Goal: Task Accomplishment & Management: Use online tool/utility

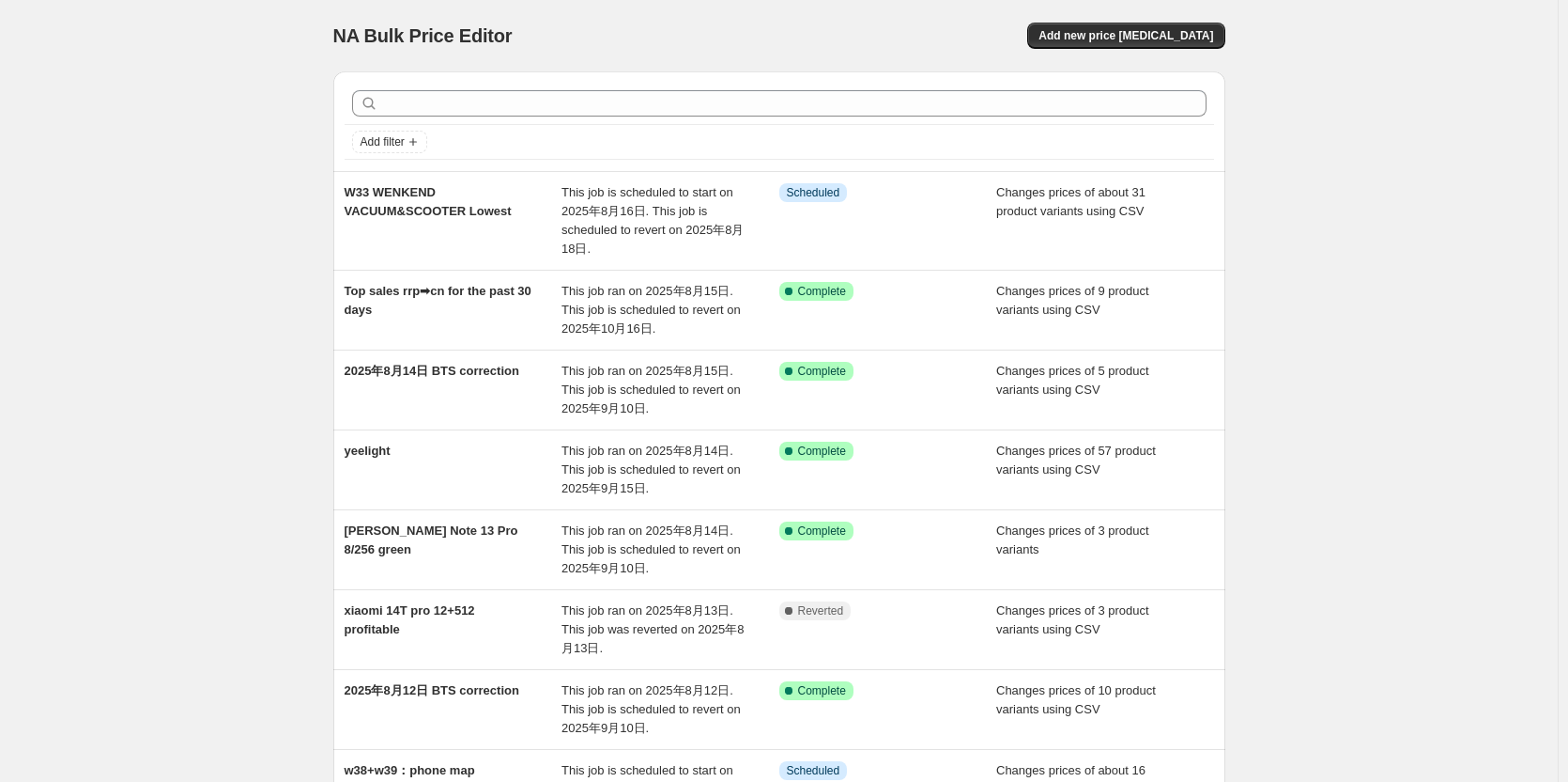
click at [1388, 528] on div "NA Bulk Price Editor. This page is ready NA Bulk Price Editor Add new price [ME…" at bounding box center [779, 606] width 1558 height 1212
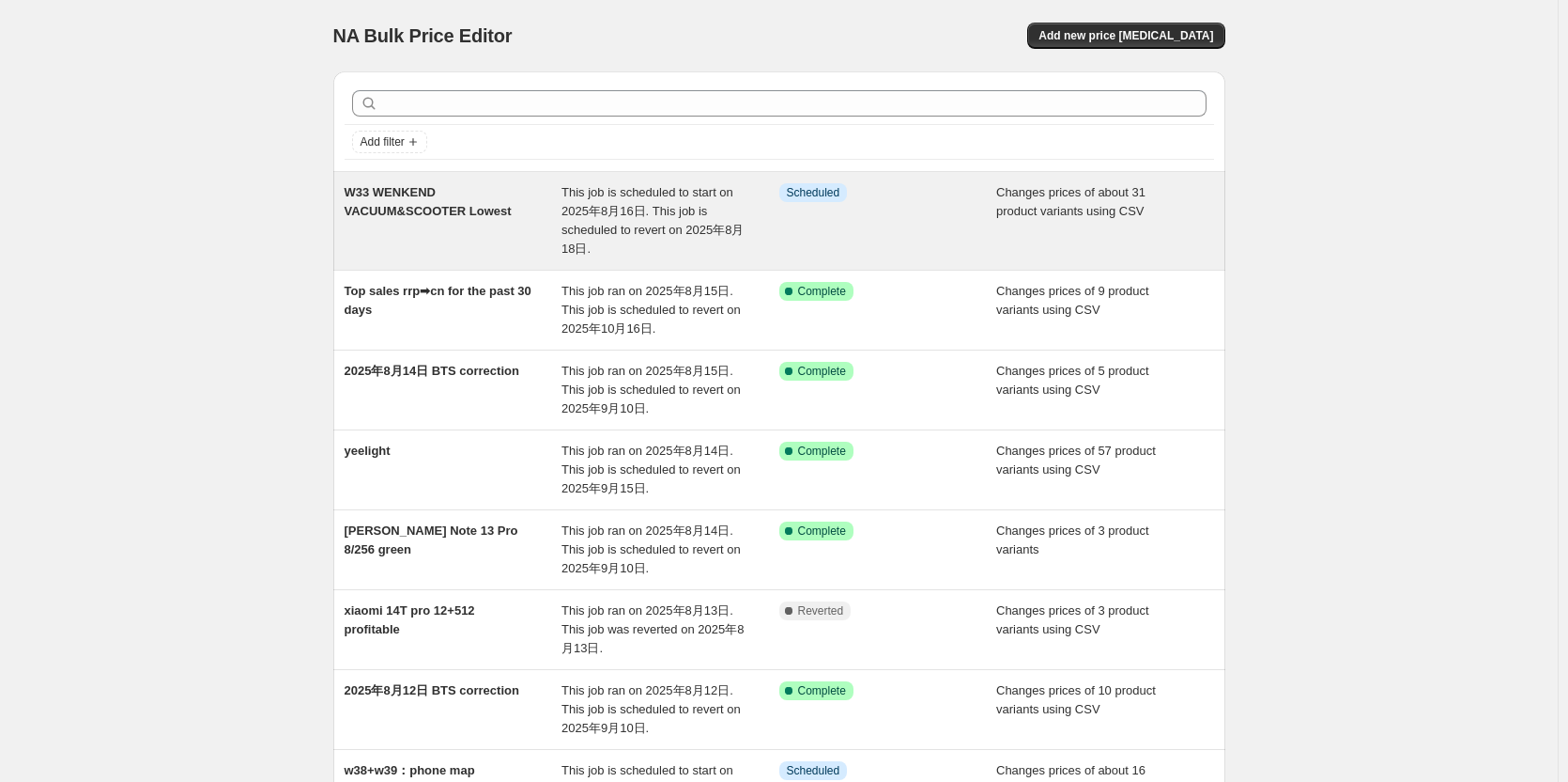
click at [585, 207] on span "This job is scheduled to start on 2025年8月16日. This job is scheduled to revert o…" at bounding box center [652, 220] width 182 height 71
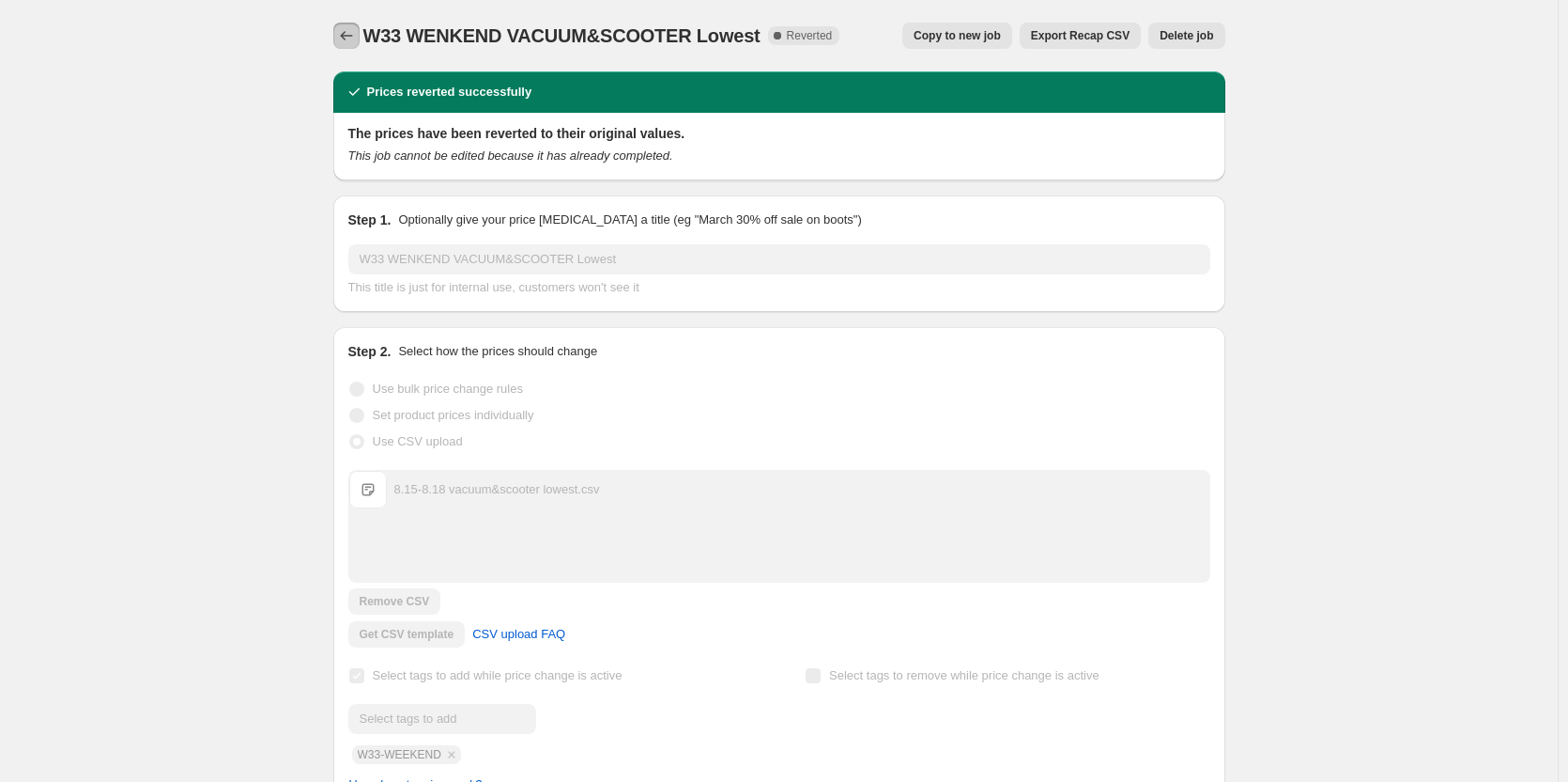
click at [354, 34] on icon "Price change jobs" at bounding box center [347, 36] width 19 height 19
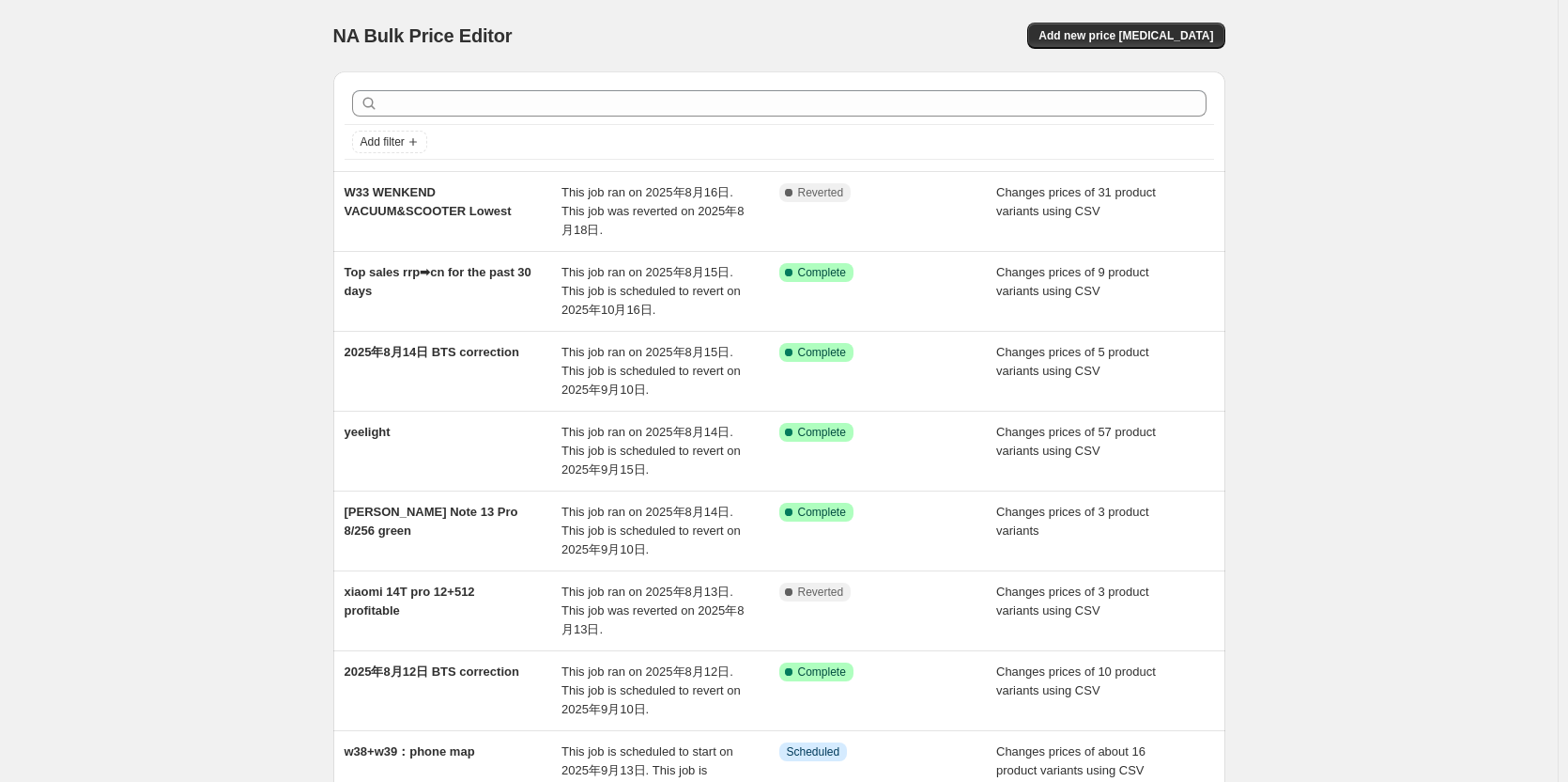
click at [1410, 296] on div "NA Bulk Price Editor. This page is ready NA Bulk Price Editor Add new price [ME…" at bounding box center [779, 596] width 1558 height 1193
click at [1432, 485] on div "NA Bulk Price Editor. This page is ready NA Bulk Price Editor Add new price [ME…" at bounding box center [779, 596] width 1558 height 1193
click at [1326, 412] on div "NA Bulk Price Editor. This page is ready NA Bulk Price Editor Add new price [ME…" at bounding box center [779, 596] width 1558 height 1193
drag, startPoint x: 1408, startPoint y: 419, endPoint x: 1356, endPoint y: 474, distance: 75.7
click at [1407, 419] on div "NA Bulk Price Editor. This page is ready NA Bulk Price Editor Add new price [ME…" at bounding box center [779, 596] width 1558 height 1193
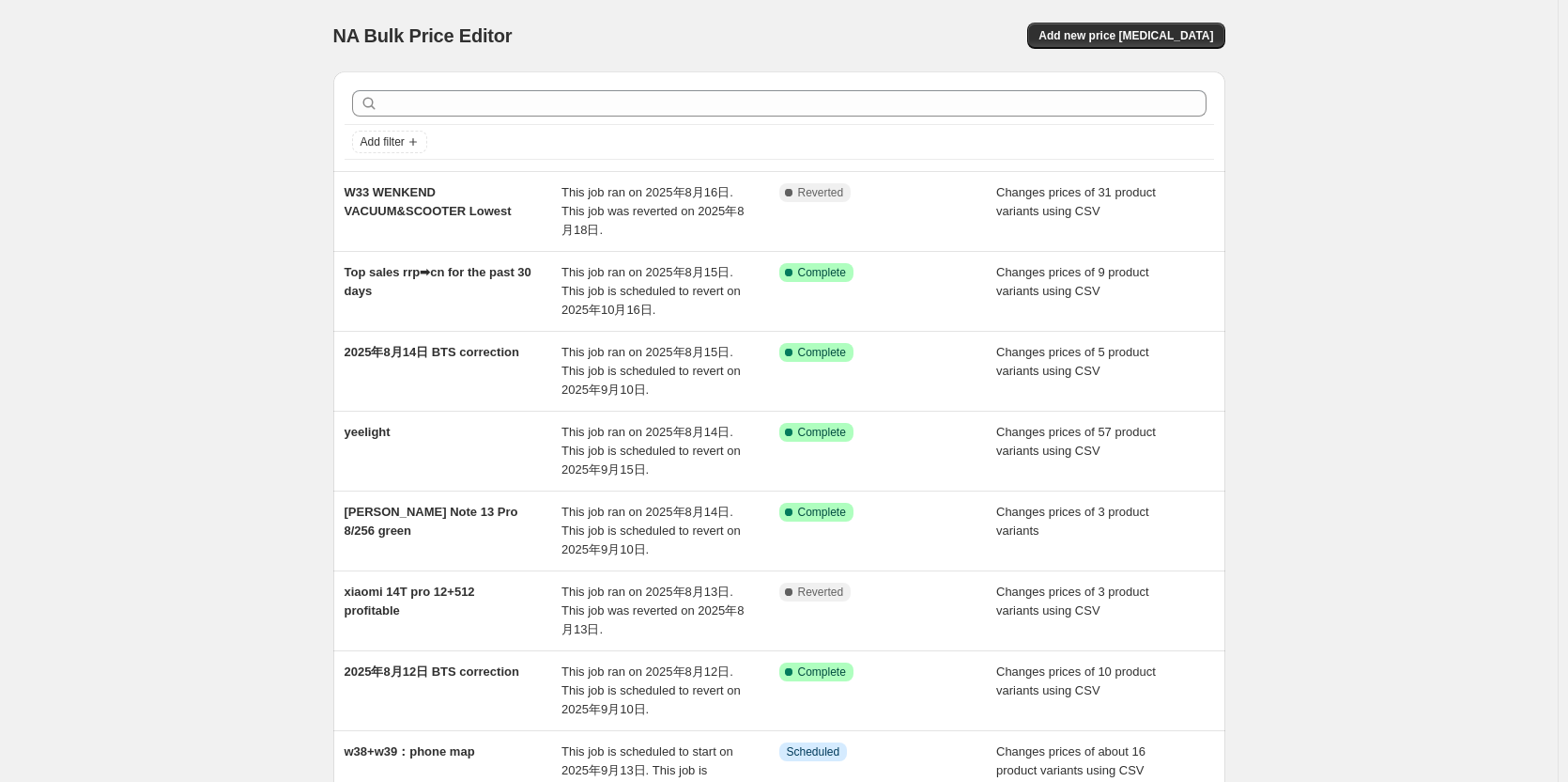
click at [1283, 505] on div "NA Bulk Price Editor. This page is ready NA Bulk Price Editor Add new price [ME…" at bounding box center [779, 596] width 1558 height 1193
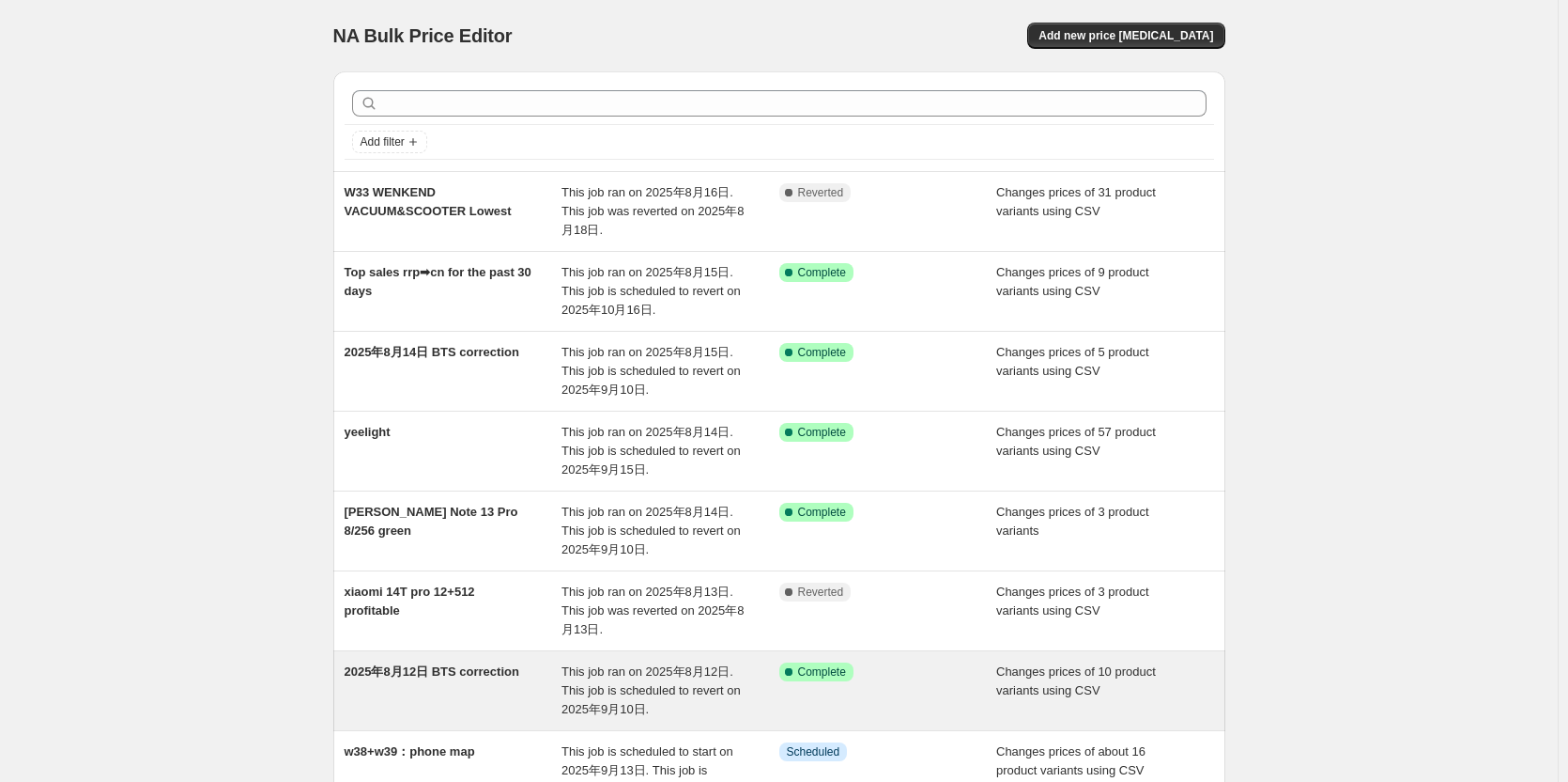
drag, startPoint x: 1347, startPoint y: 616, endPoint x: 1164, endPoint y: 720, distance: 210.5
click at [1347, 616] on div "NA Bulk Price Editor. This page is ready NA Bulk Price Editor Add new price [ME…" at bounding box center [779, 596] width 1558 height 1193
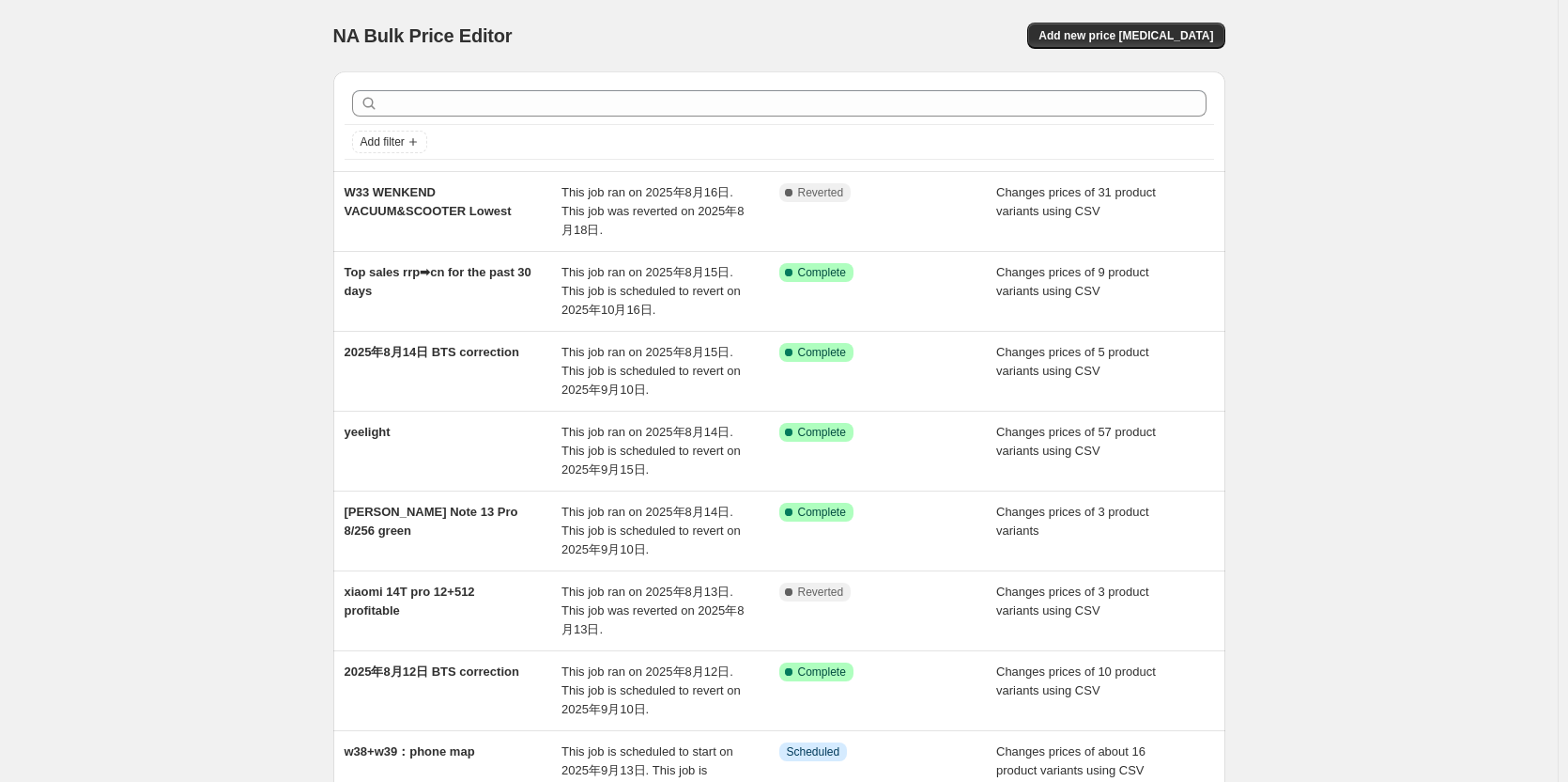
click at [285, 125] on div "NA Bulk Price Editor. This page is ready NA Bulk Price Editor Add new price [ME…" at bounding box center [779, 596] width 1558 height 1193
click at [249, 77] on div "NA Bulk Price Editor. This page is ready NA Bulk Price Editor Add new price [ME…" at bounding box center [779, 596] width 1558 height 1193
click at [172, 97] on div "NA Bulk Price Editor. This page is ready NA Bulk Price Editor Add new price [ME…" at bounding box center [779, 596] width 1558 height 1193
drag, startPoint x: 797, startPoint y: 44, endPoint x: 784, endPoint y: 42, distance: 13.2
click at [797, 43] on div "NA Bulk Price Editor Add new price [MEDICAL_DATA]" at bounding box center [780, 36] width 892 height 26
